Goal: Task Accomplishment & Management: Complete application form

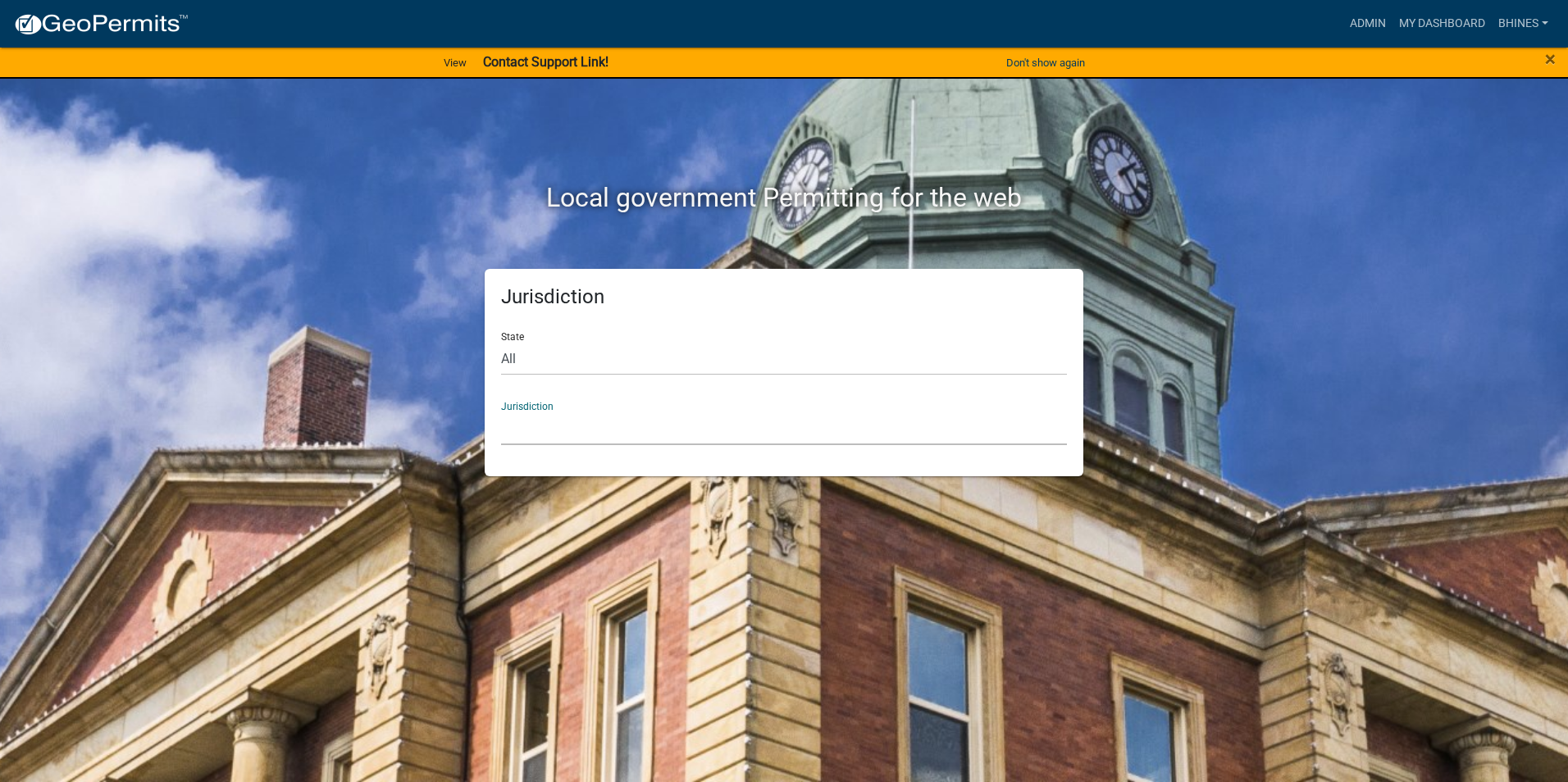
click at [540, 428] on select "[GEOGRAPHIC_DATA], [US_STATE] [GEOGRAPHIC_DATA], [US_STATE][PERSON_NAME][GEOGRA…" at bounding box center [784, 429] width 566 height 33
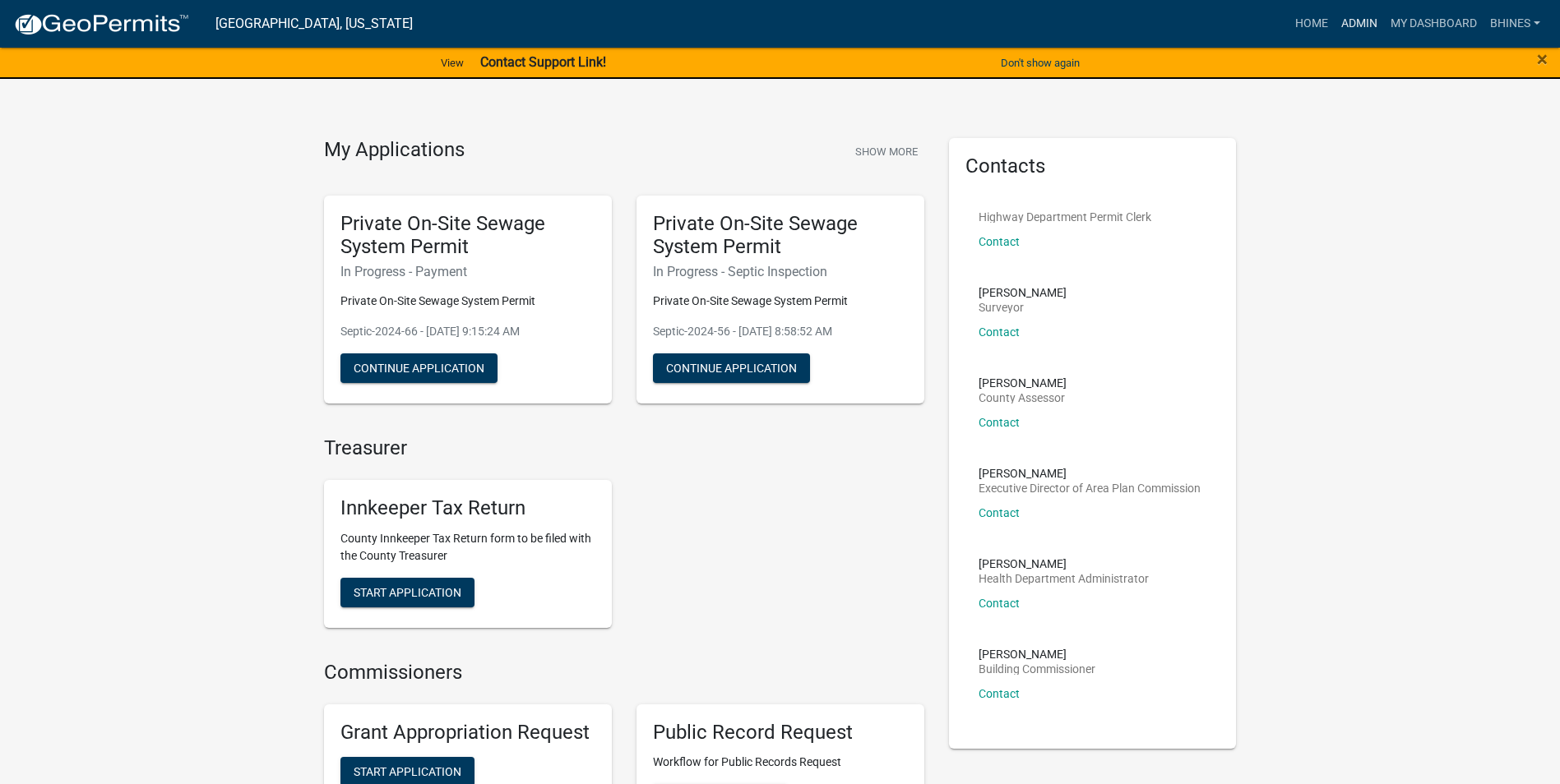
click at [1361, 19] on link "Admin" at bounding box center [1360, 23] width 49 height 31
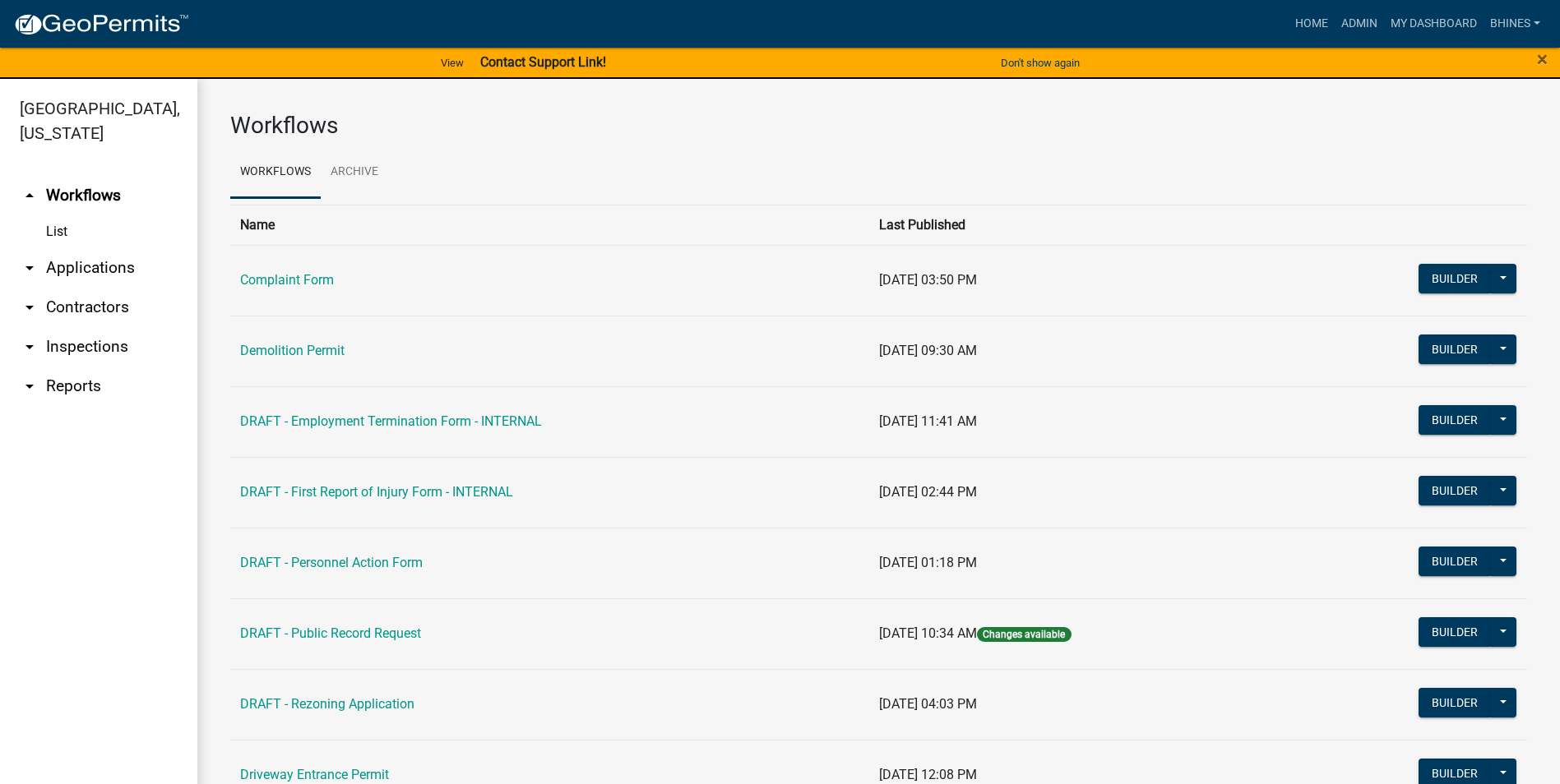
click at [105, 265] on link "arrow_drop_down Applications" at bounding box center [99, 268] width 197 height 40
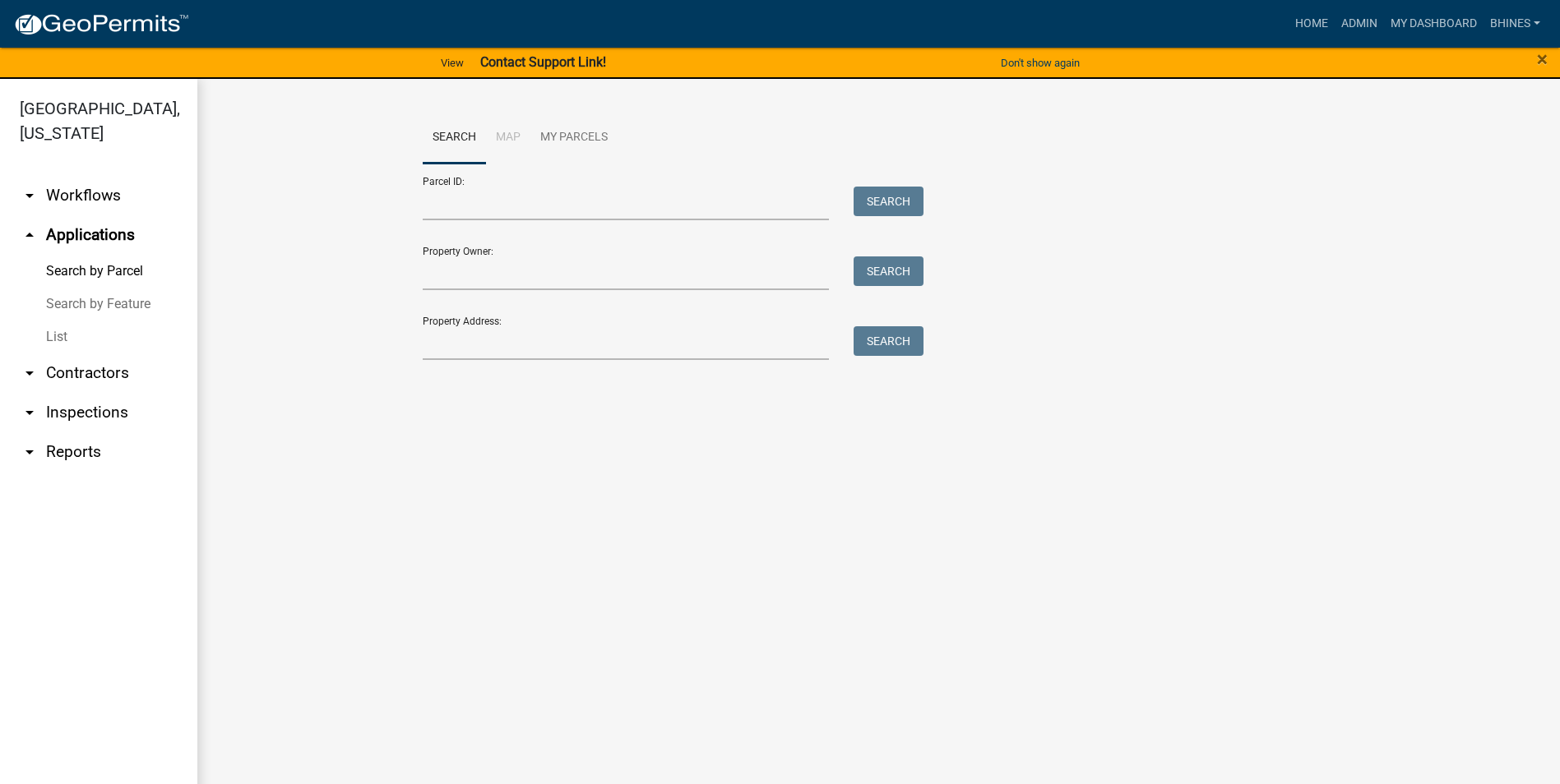
click at [42, 330] on link "List" at bounding box center [99, 337] width 197 height 33
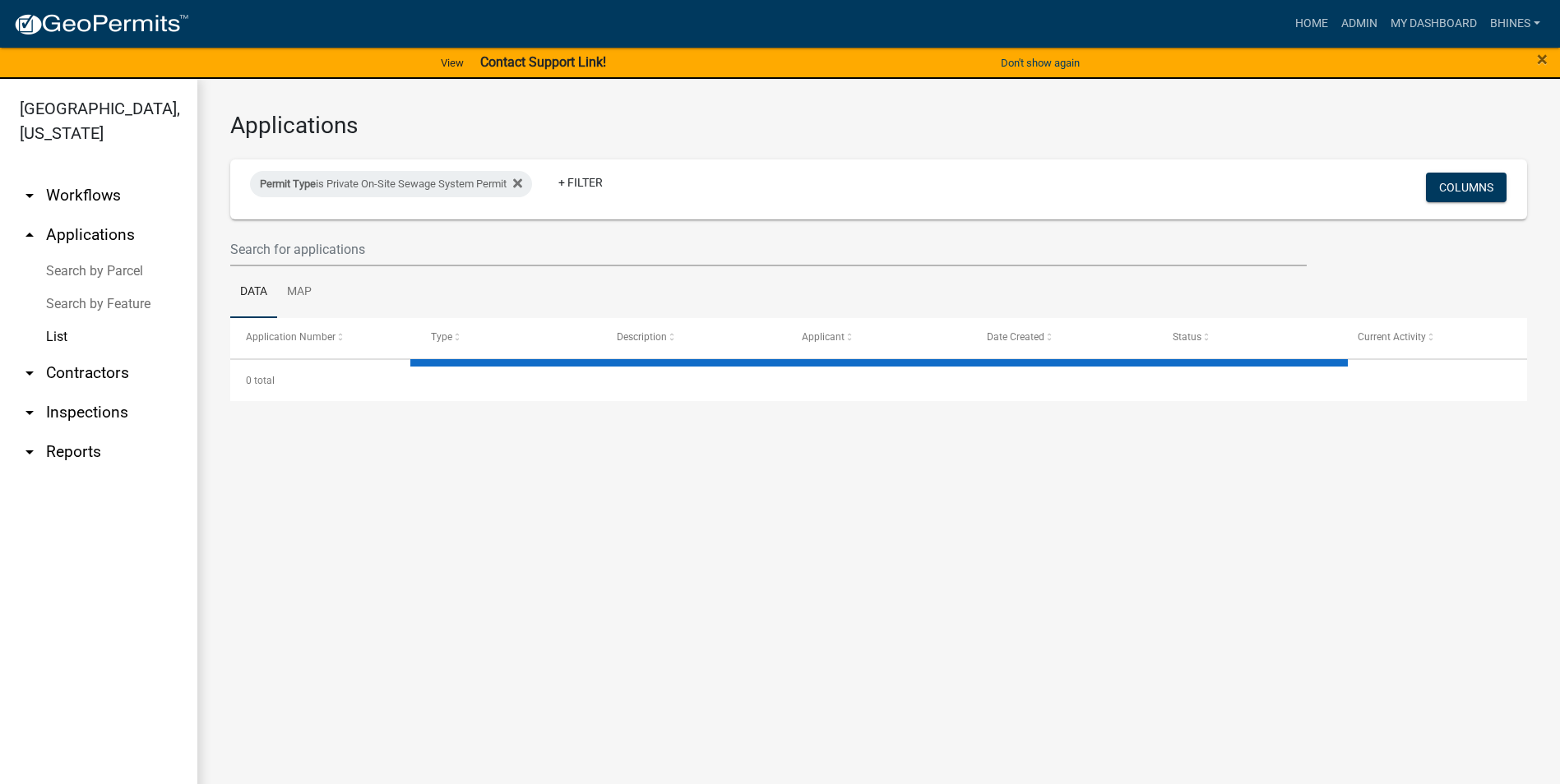
select select "3: 100"
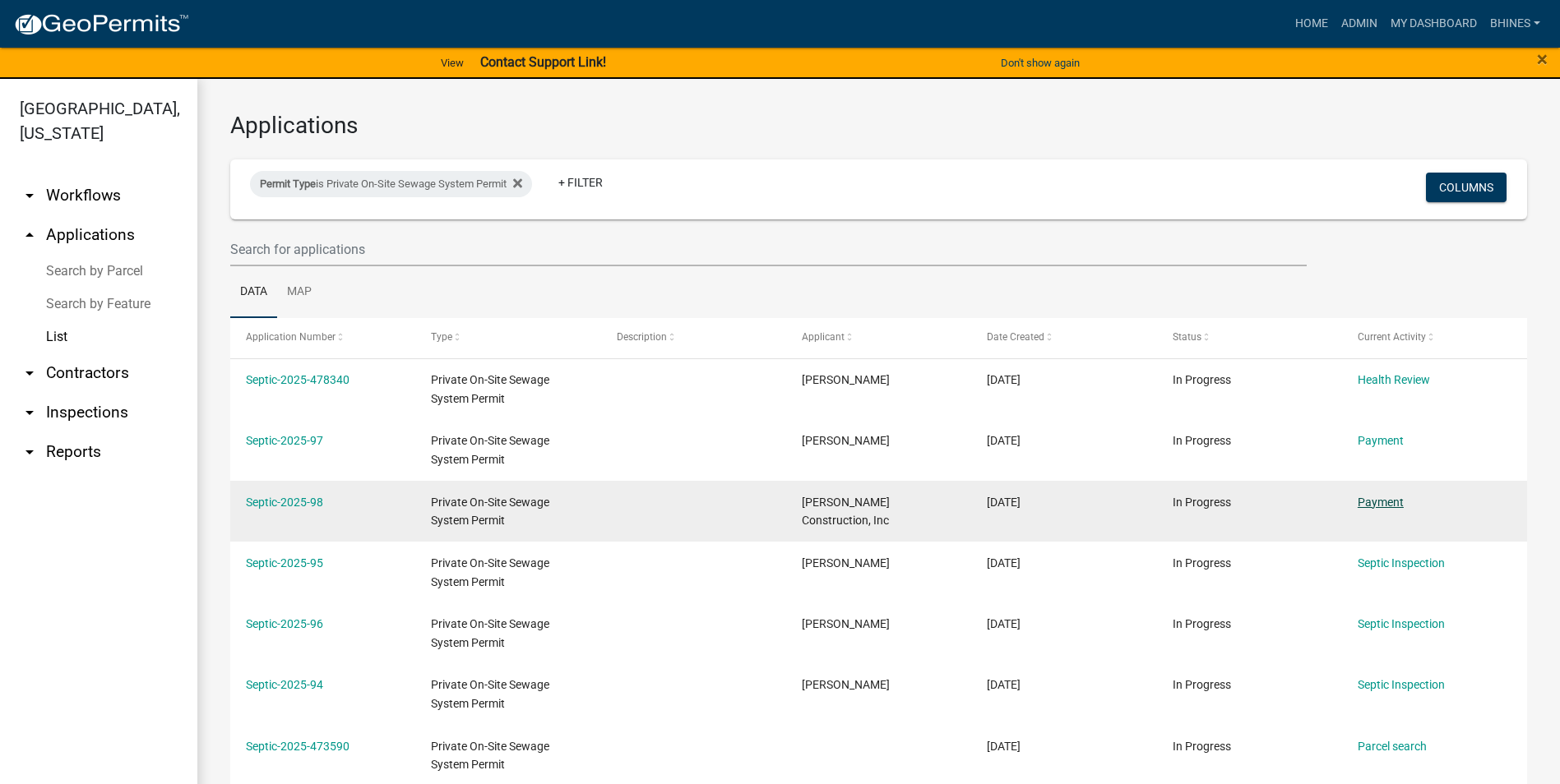
click at [1385, 499] on link "Payment" at bounding box center [1381, 502] width 46 height 13
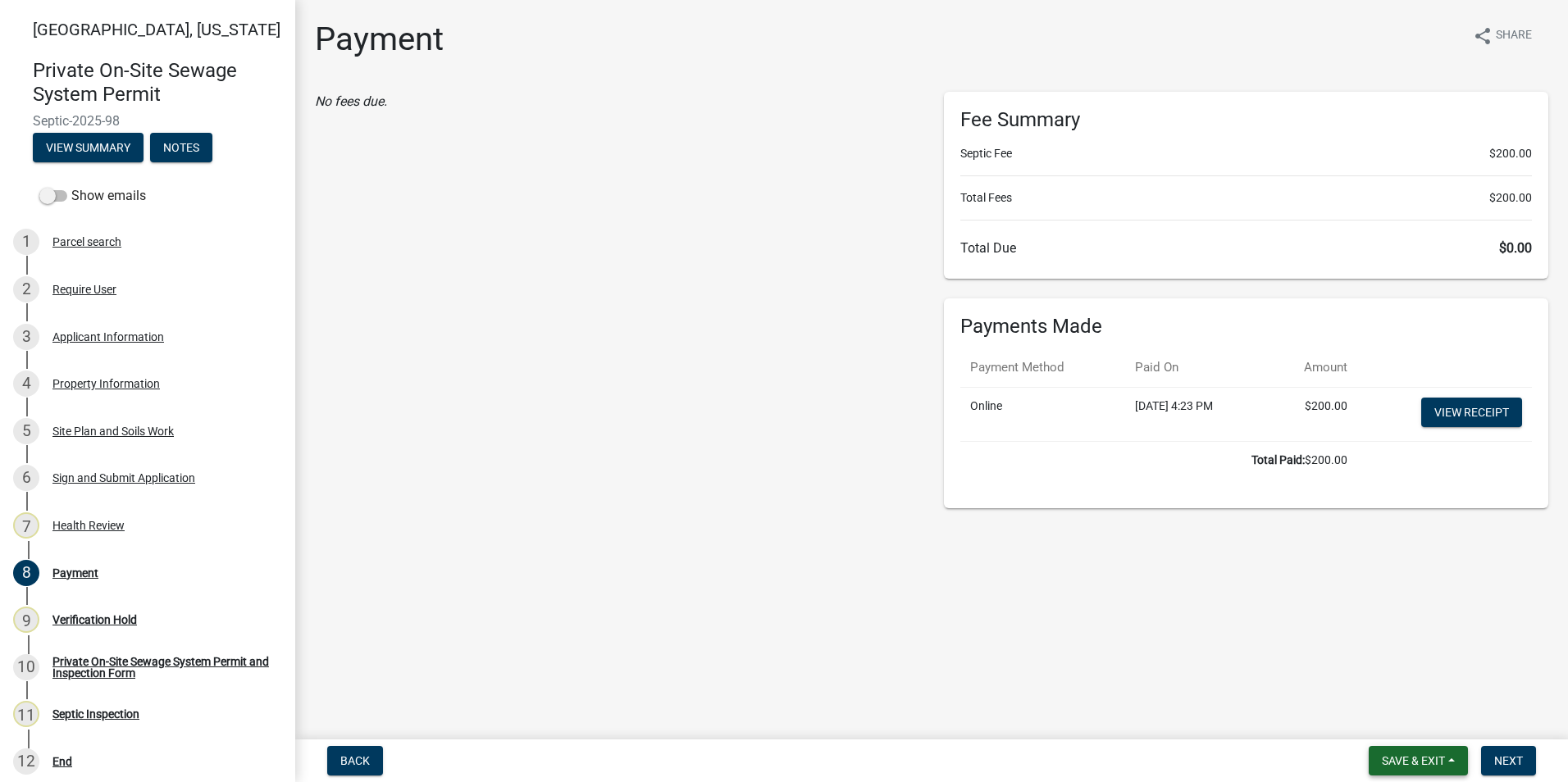
click at [1393, 758] on span "Save & Exit" at bounding box center [1414, 761] width 63 height 13
click at [1369, 714] on button "Save & Exit" at bounding box center [1402, 718] width 131 height 40
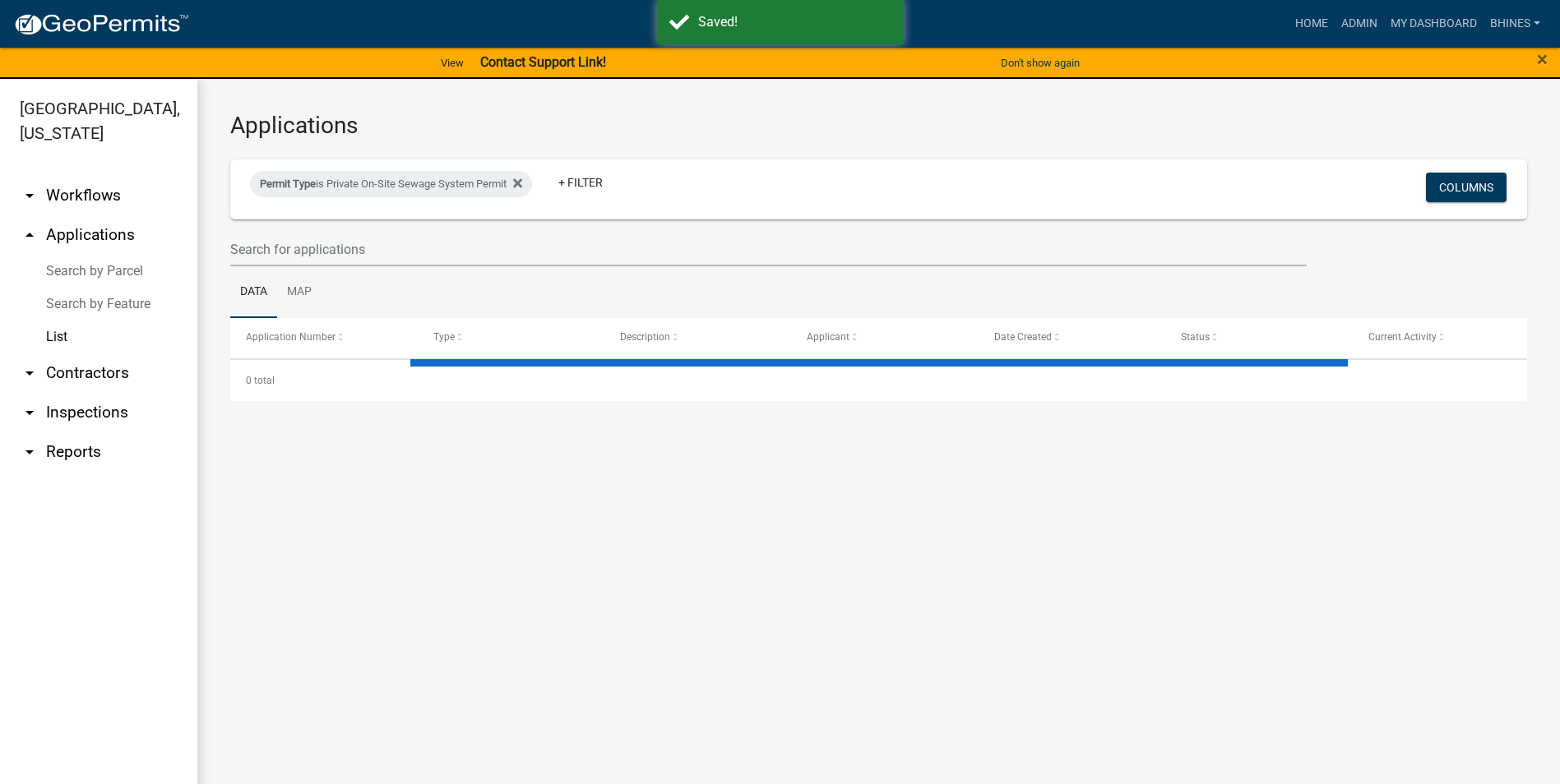
select select "3: 100"
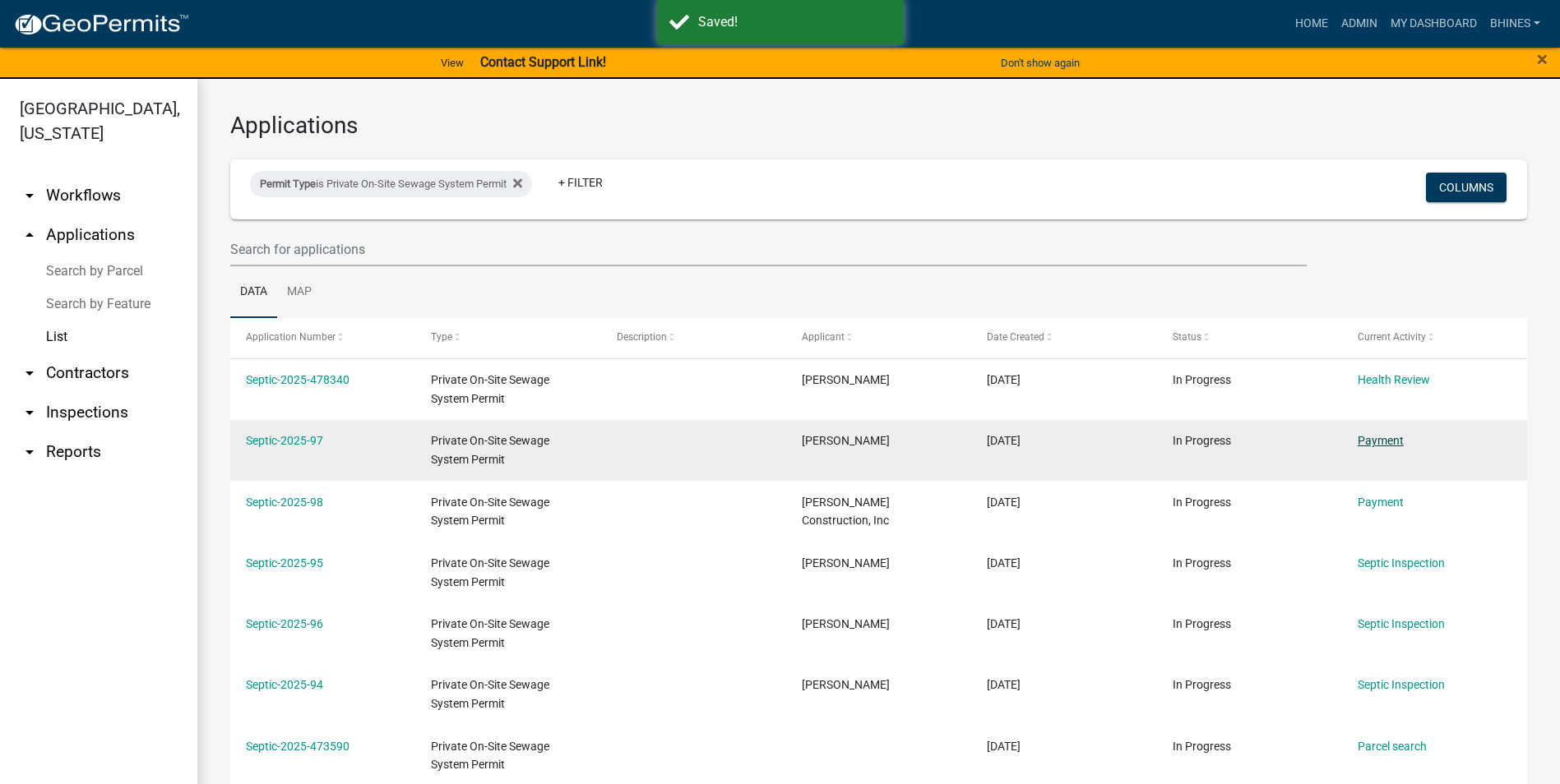
click at [1361, 447] on link "Payment" at bounding box center [1381, 440] width 46 height 13
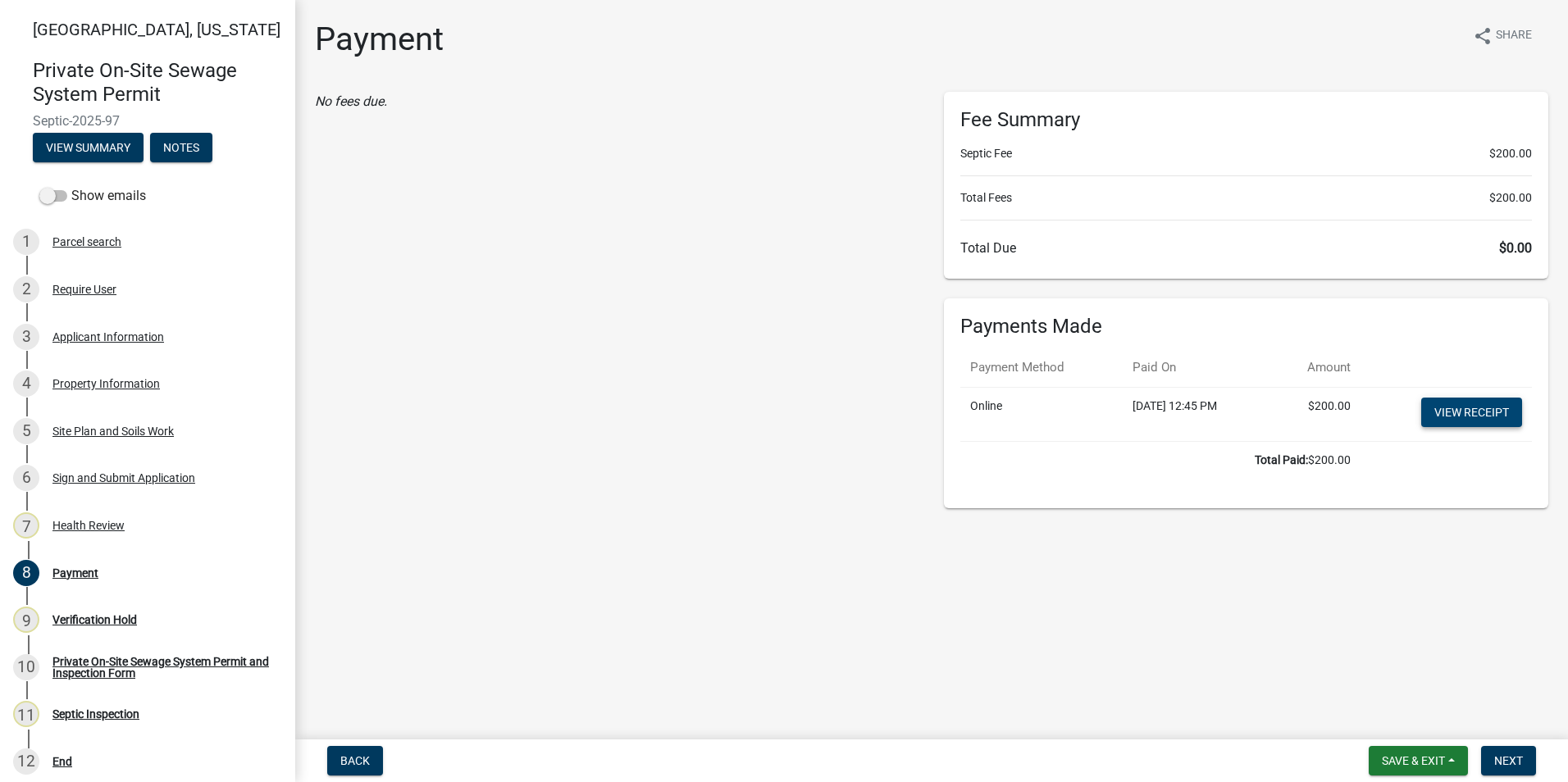
click at [1441, 417] on link "View receipt" at bounding box center [1471, 413] width 101 height 30
click at [1496, 757] on span "Next" at bounding box center [1508, 761] width 29 height 13
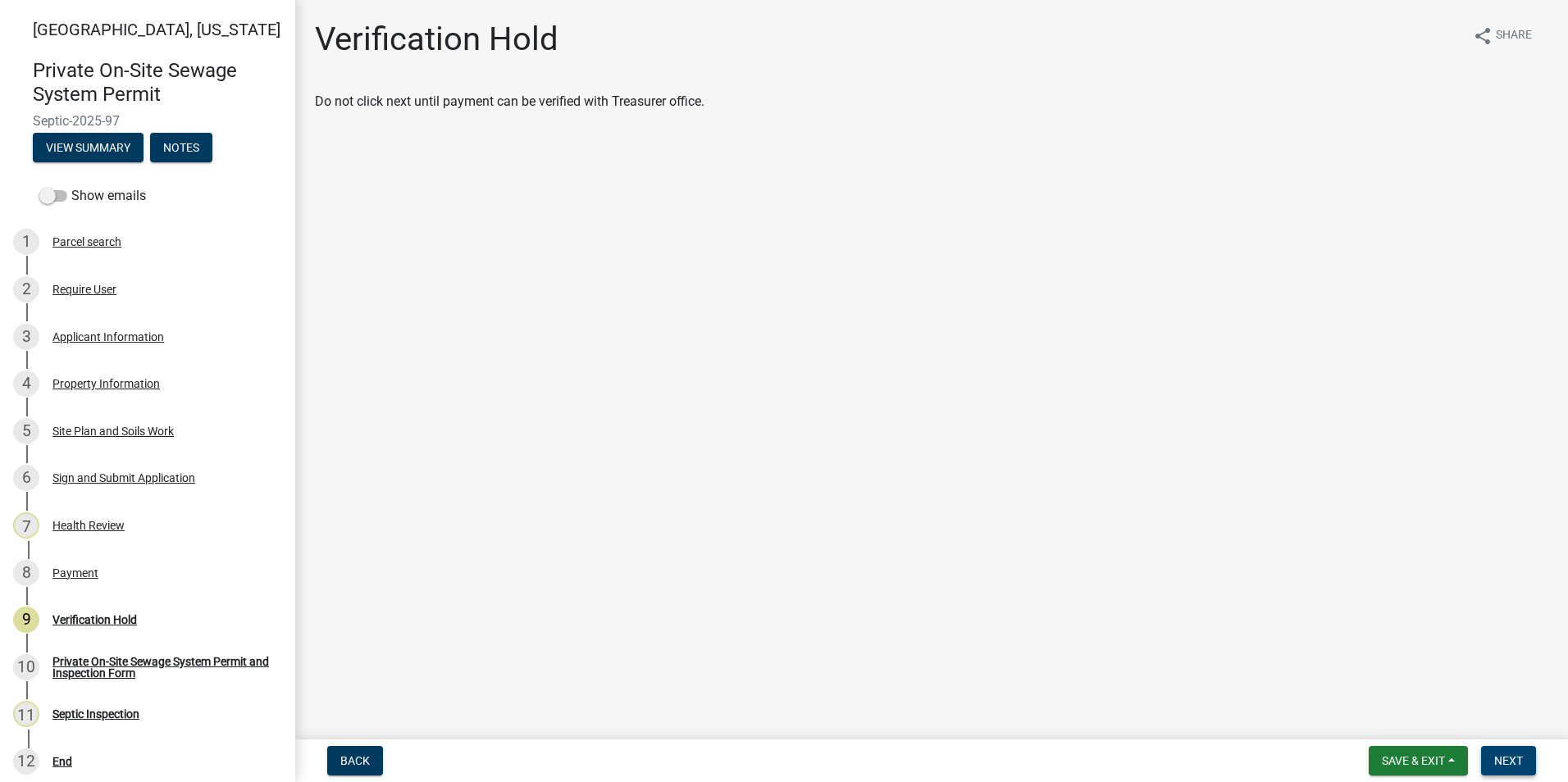
click at [1496, 757] on span "Next" at bounding box center [1508, 761] width 29 height 13
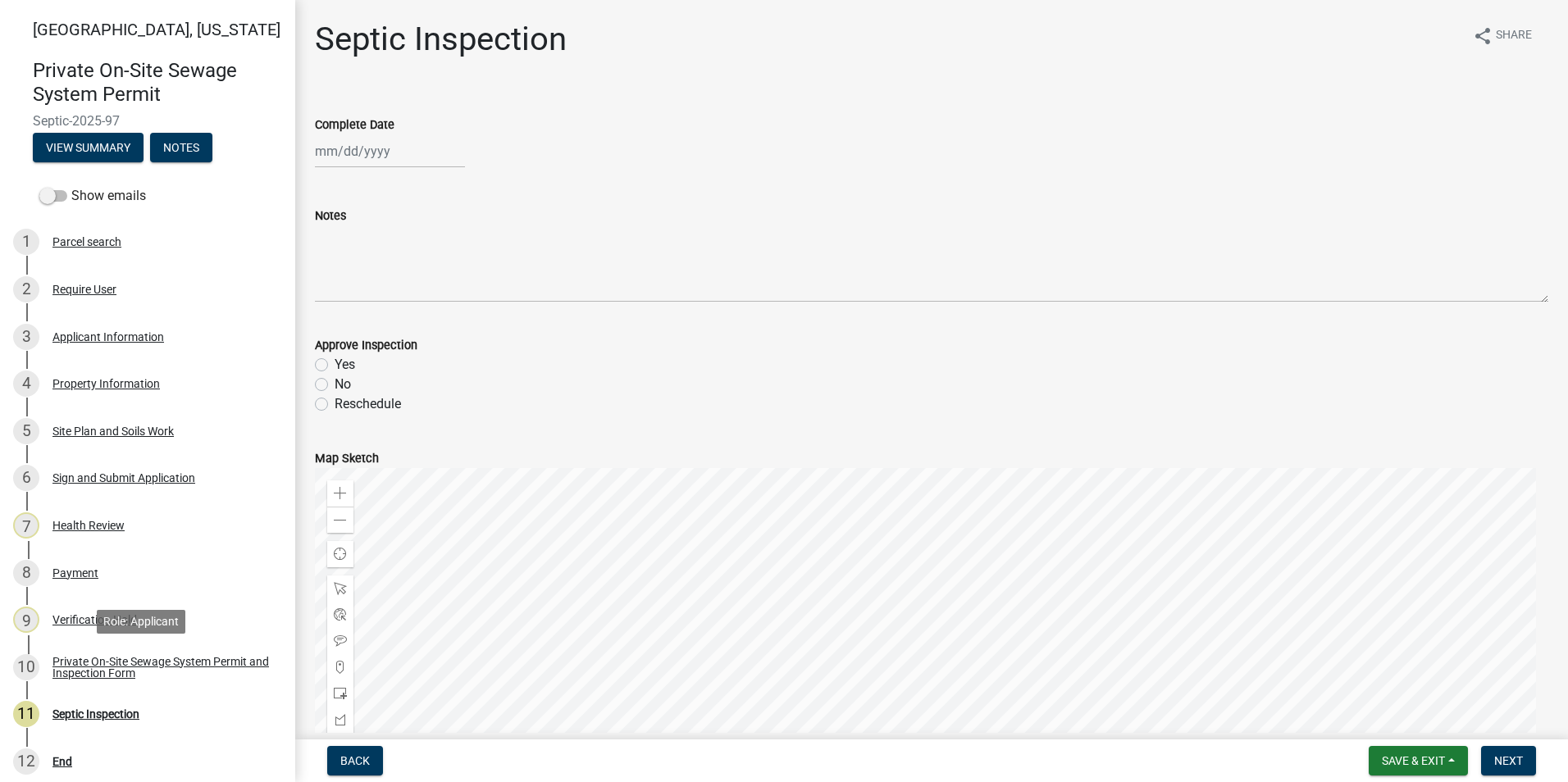
click at [161, 665] on div "Private On-Site Sewage System Permit and Inspection Form" at bounding box center [161, 668] width 216 height 23
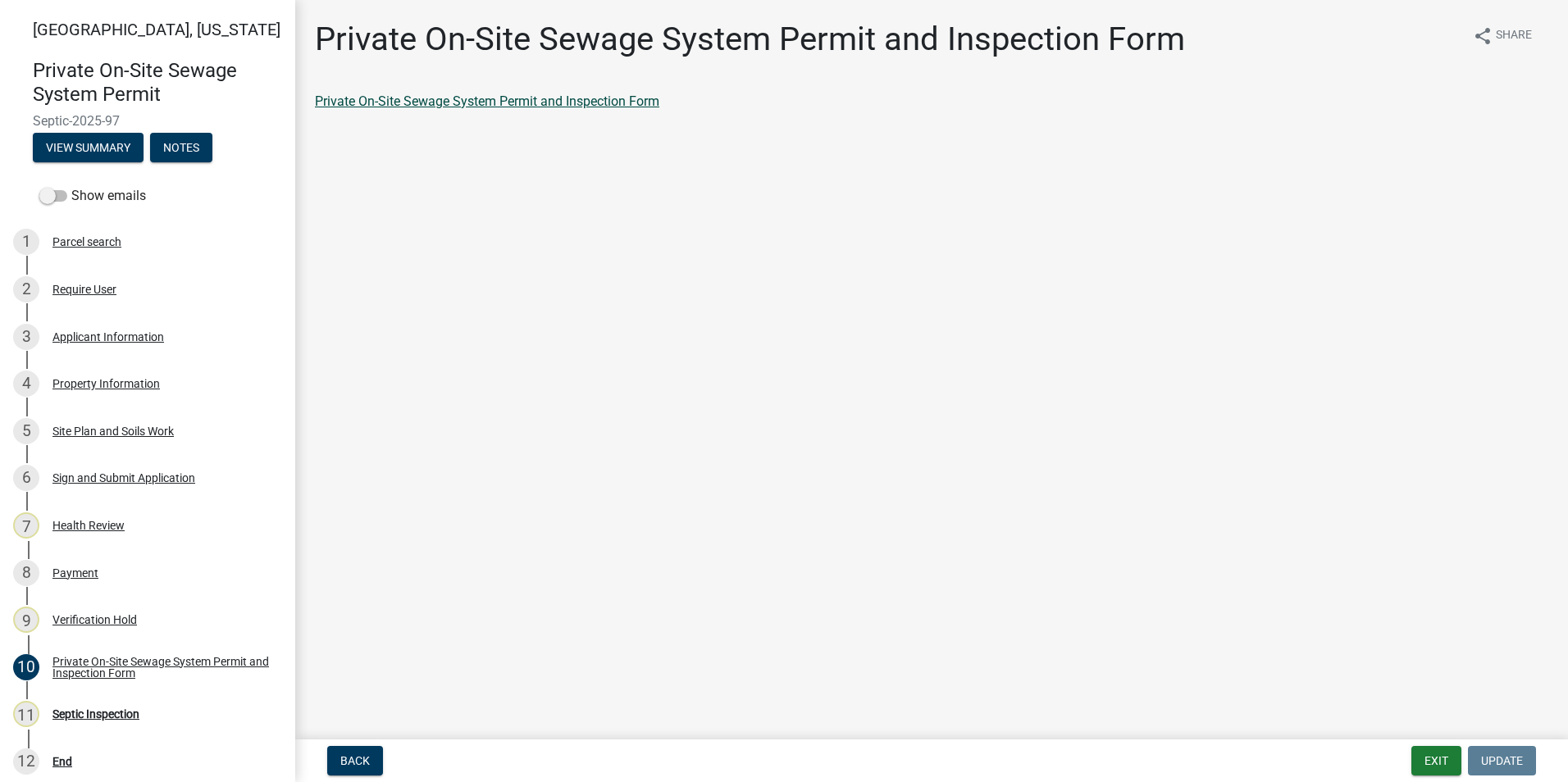
click at [401, 103] on link "Private On-Site Sewage System Permit and Inspection Form" at bounding box center [487, 101] width 345 height 16
